Goal: Entertainment & Leisure: Consume media (video, audio)

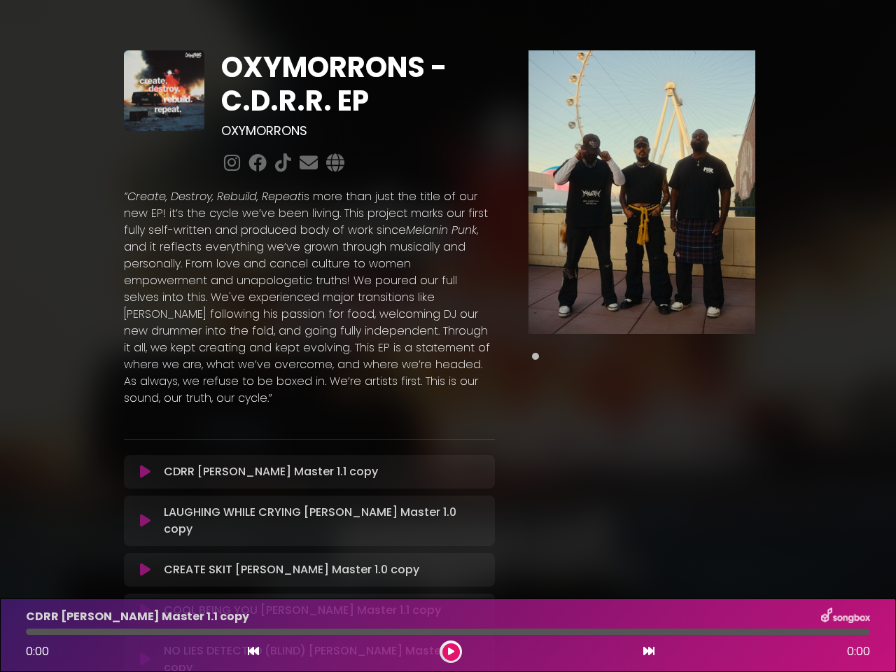
click at [448, 336] on p "“Create, Destroy, Rebuild, Repeat is more than just the title of our new EP! it…" at bounding box center [309, 297] width 371 height 218
click at [145, 465] on icon at bounding box center [145, 472] width 11 height 14
click at [145, 514] on icon at bounding box center [145, 521] width 11 height 14
click at [145, 563] on icon at bounding box center [145, 570] width 11 height 14
click at [145, 604] on icon at bounding box center [145, 611] width 11 height 14
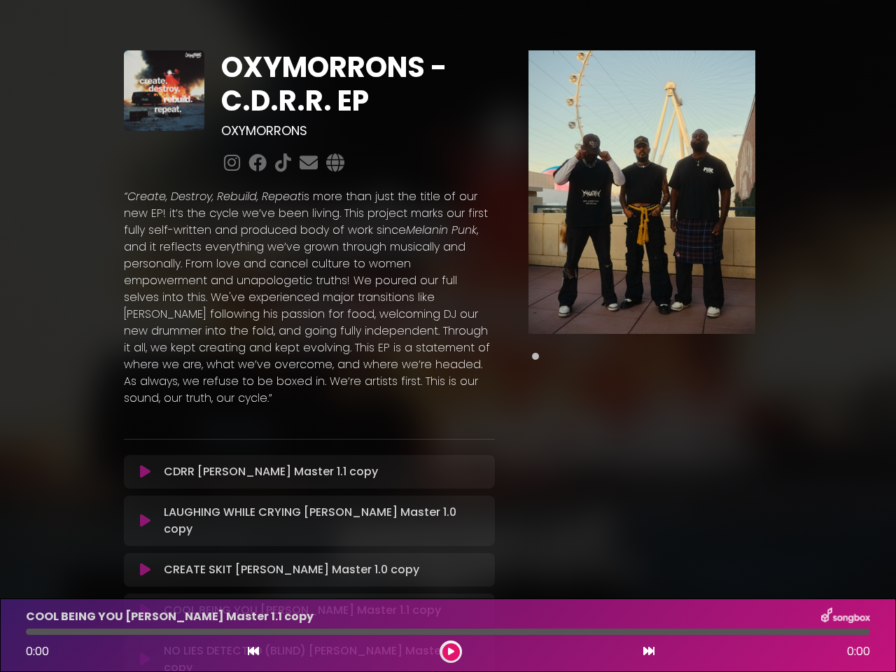
click at [642, 192] on img at bounding box center [642, 192] width 227 height 284
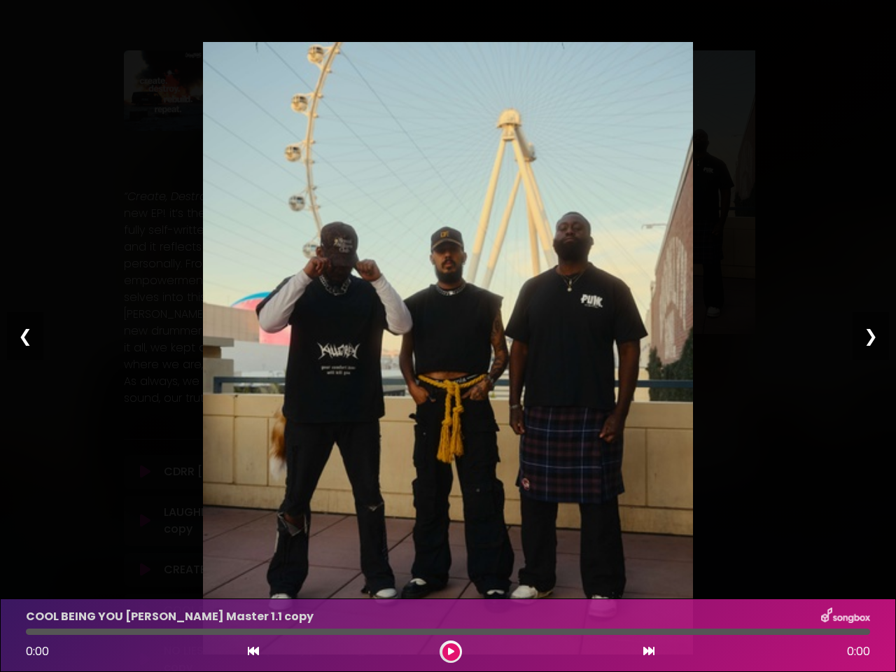
click at [254, 652] on icon at bounding box center [253, 651] width 11 height 11
click at [451, 652] on icon at bounding box center [451, 652] width 6 height 8
